Goal: Navigation & Orientation: Find specific page/section

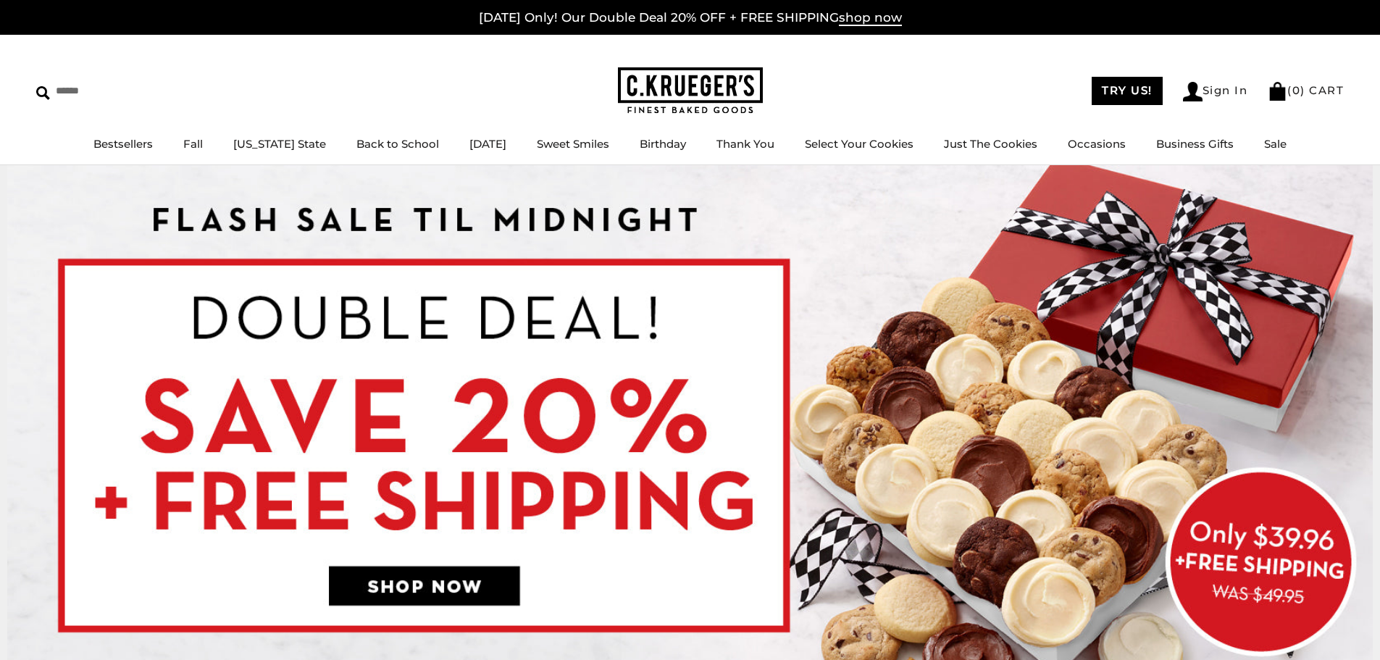
scroll to position [72, 0]
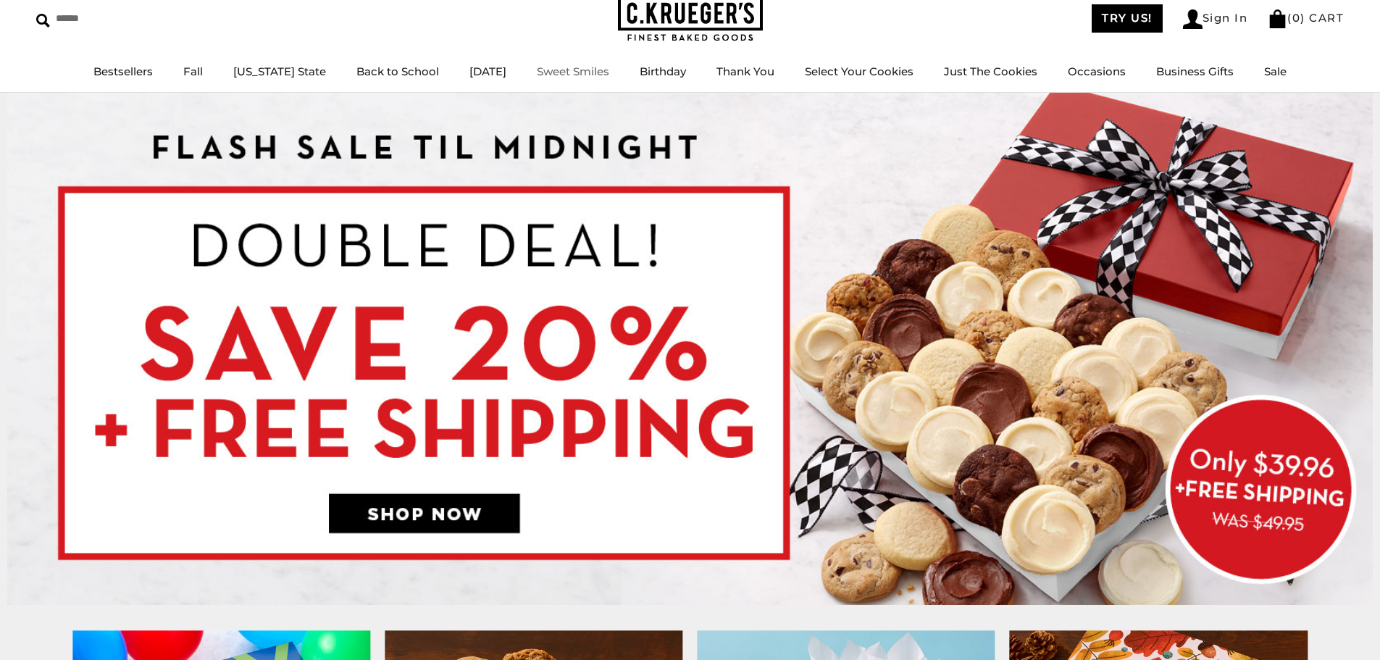
click at [577, 70] on link "Sweet Smiles" at bounding box center [573, 71] width 72 height 14
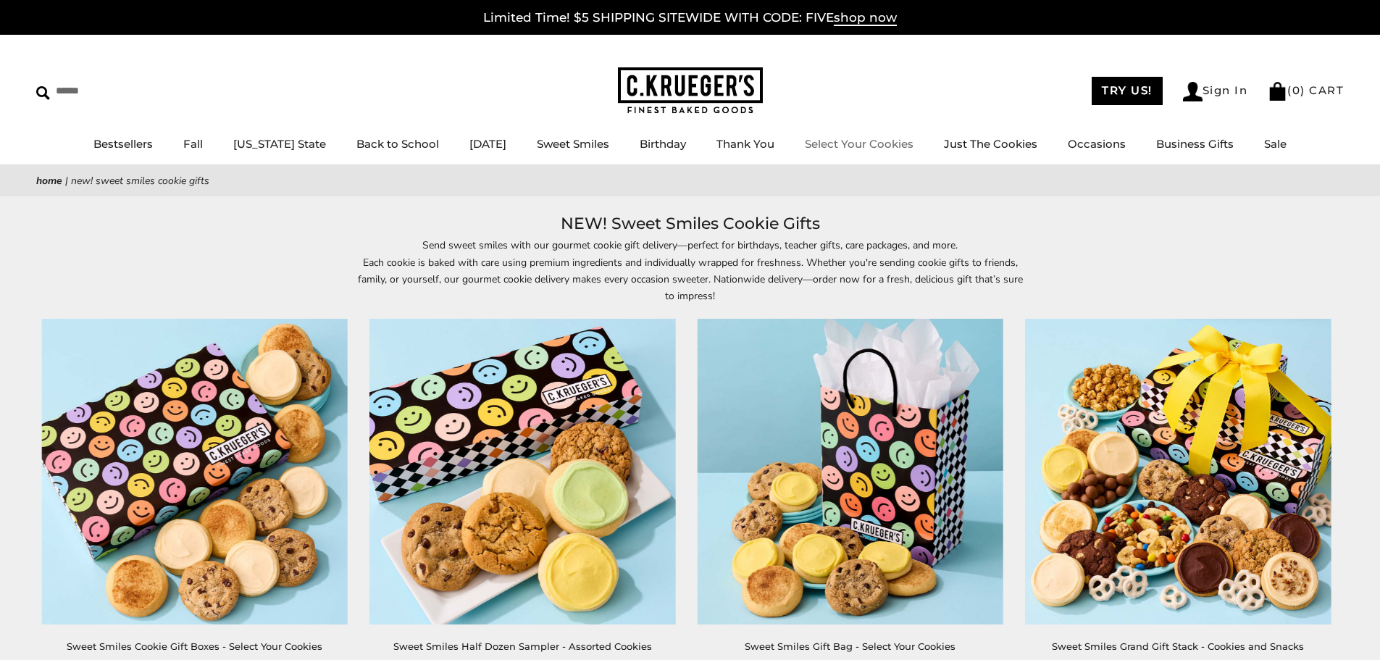
click at [848, 143] on link "Select Your Cookies" at bounding box center [859, 144] width 109 height 14
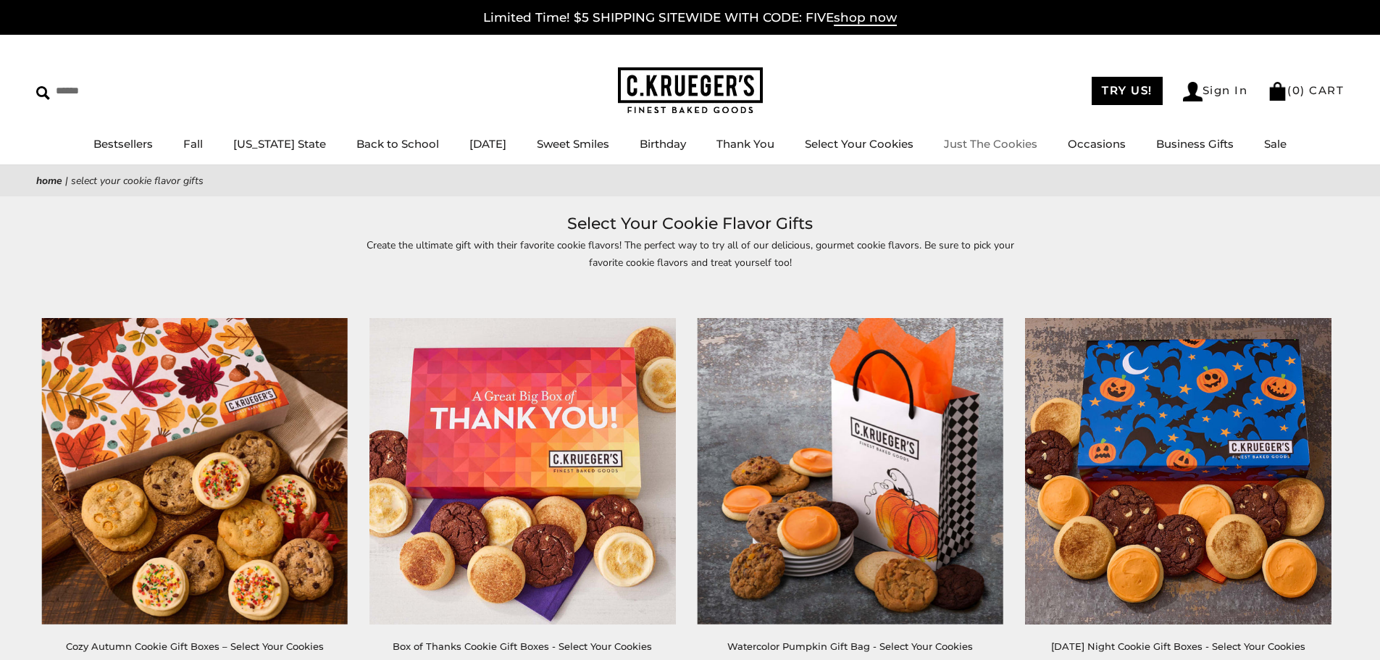
click at [989, 142] on link "Just The Cookies" at bounding box center [990, 144] width 93 height 14
